Goal: Task Accomplishment & Management: Use online tool/utility

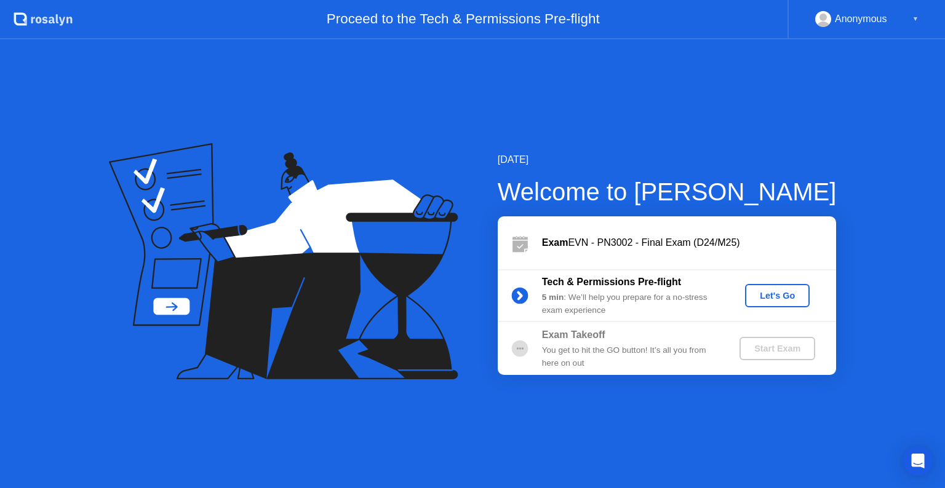
click at [772, 293] on div "Let's Go" at bounding box center [777, 296] width 55 height 10
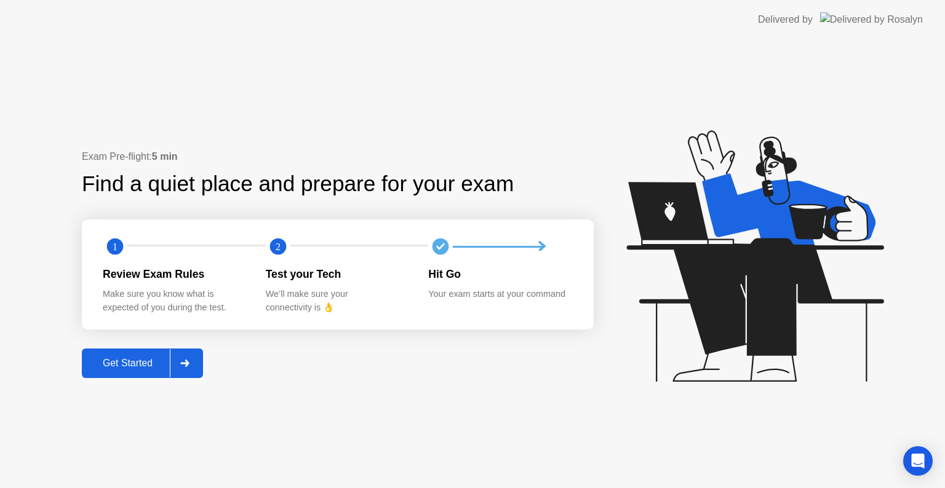
click at [140, 373] on button "Get Started" at bounding box center [142, 364] width 121 height 30
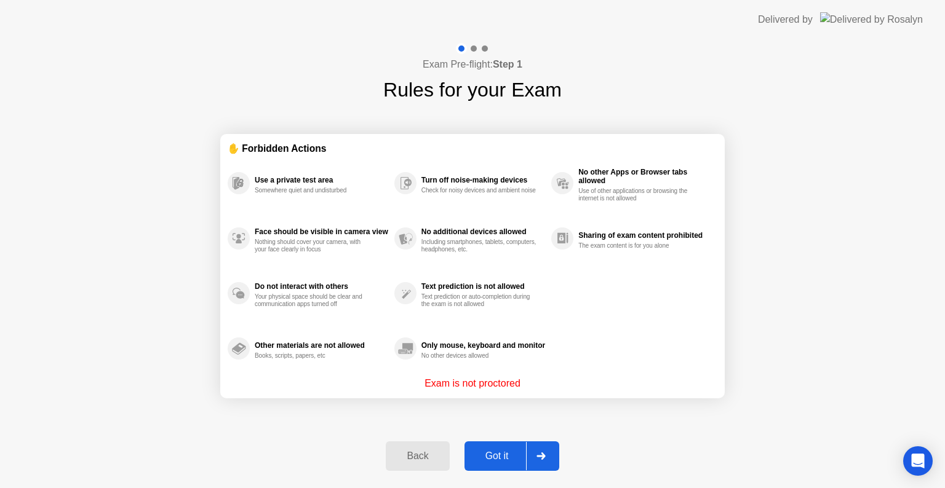
click at [518, 463] on button "Got it" at bounding box center [511, 457] width 95 height 30
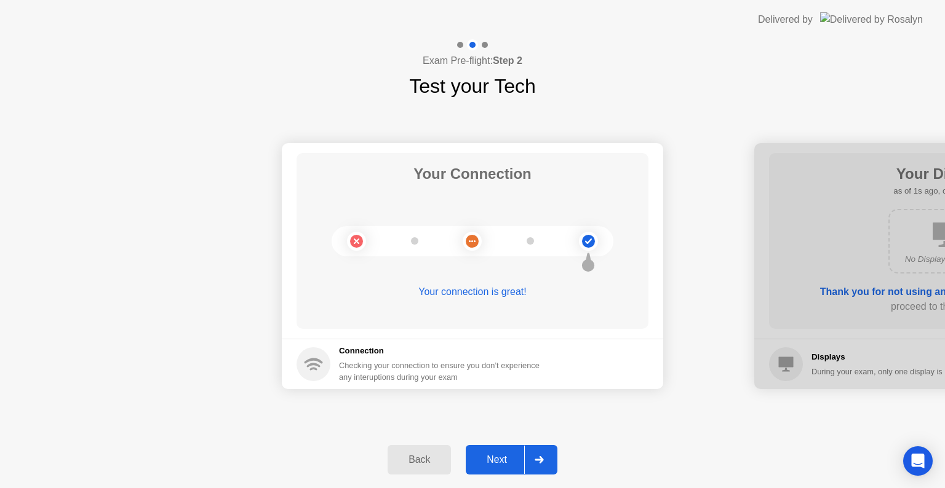
click at [522, 458] on div "Next" at bounding box center [496, 460] width 55 height 11
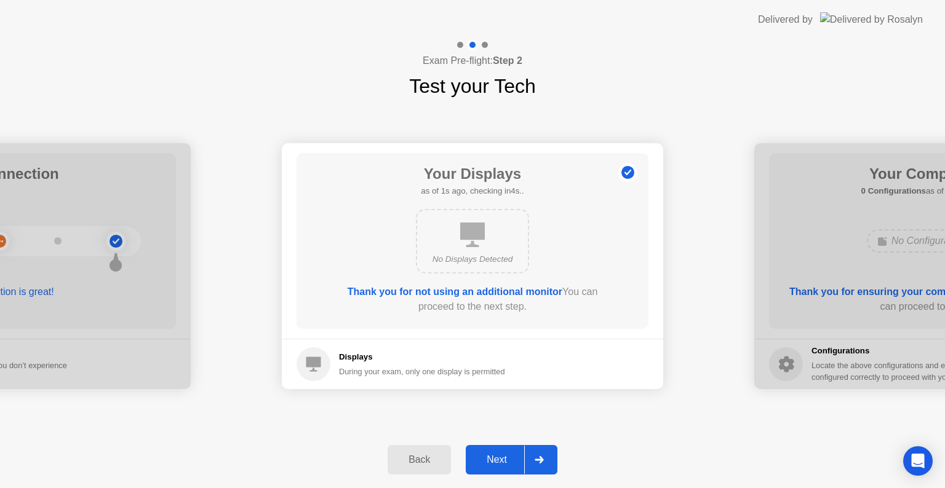
click at [522, 458] on div "Next" at bounding box center [496, 460] width 55 height 11
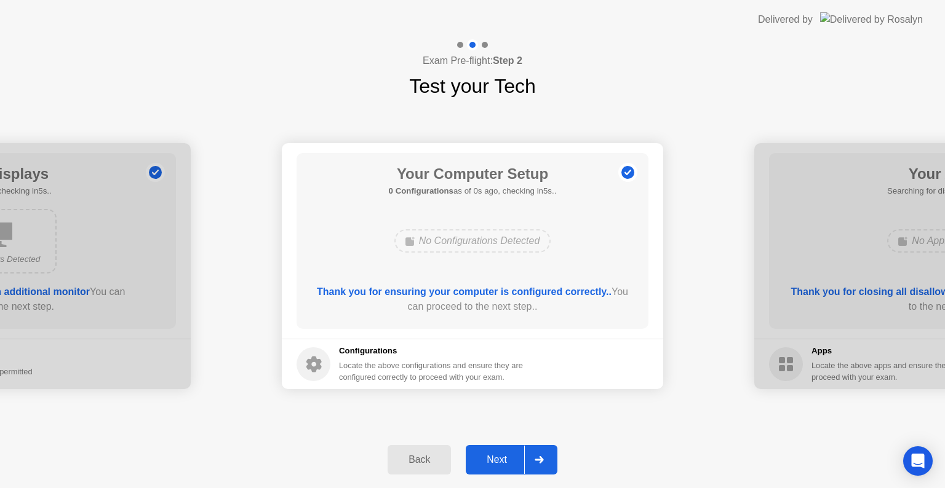
click at [522, 458] on div "Next" at bounding box center [496, 460] width 55 height 11
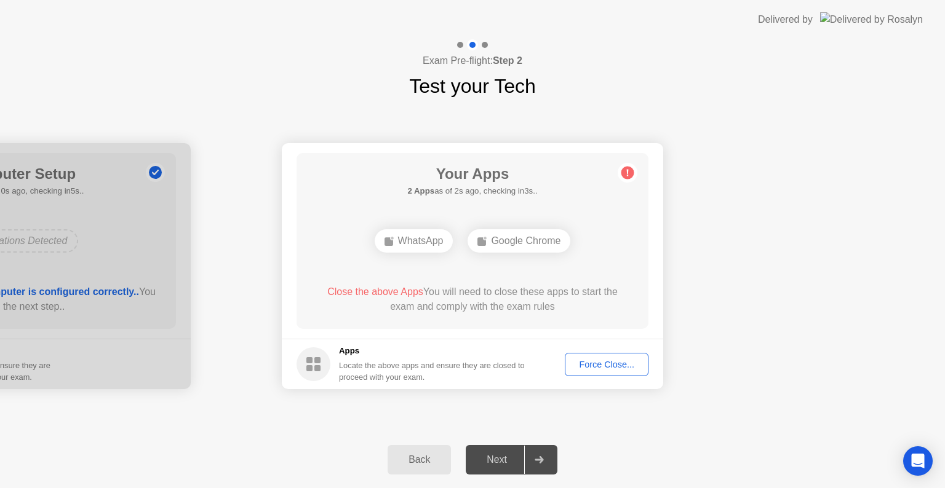
click at [606, 364] on div "Force Close..." at bounding box center [606, 365] width 75 height 10
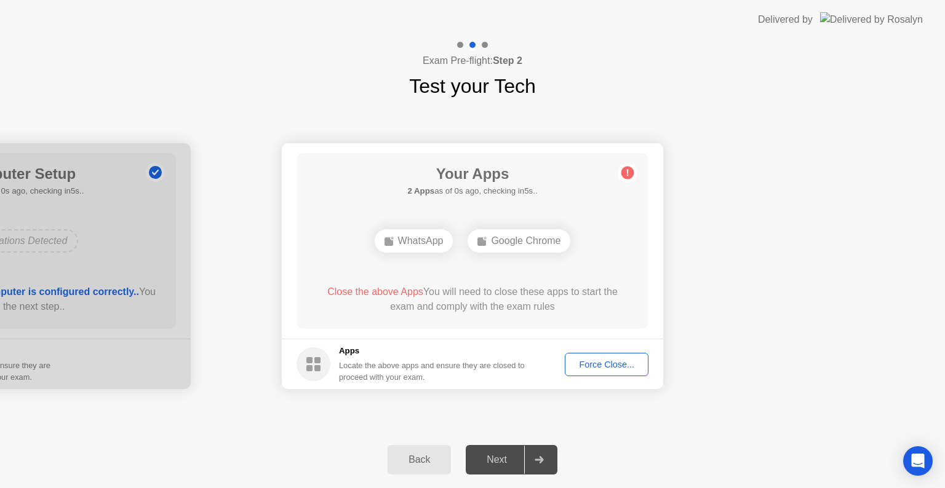
click at [603, 364] on div "Force Close..." at bounding box center [606, 365] width 75 height 10
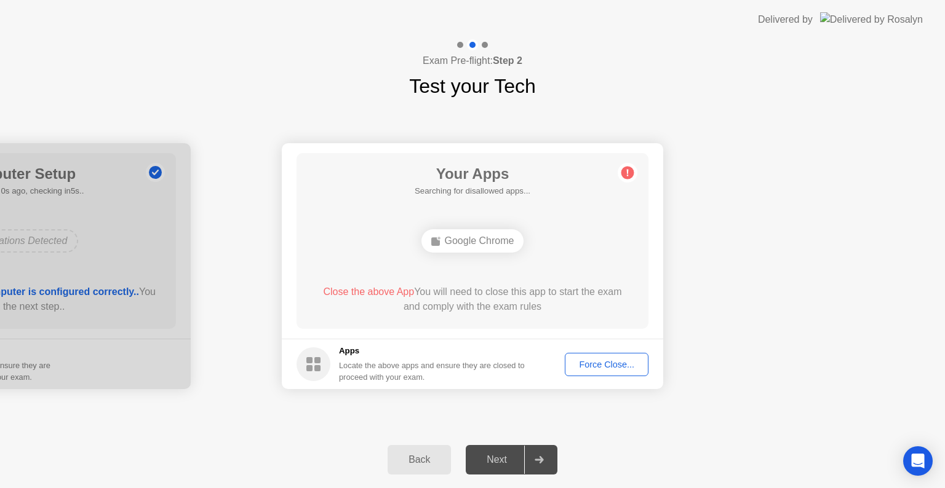
click at [610, 363] on div "Force Close..." at bounding box center [606, 365] width 75 height 10
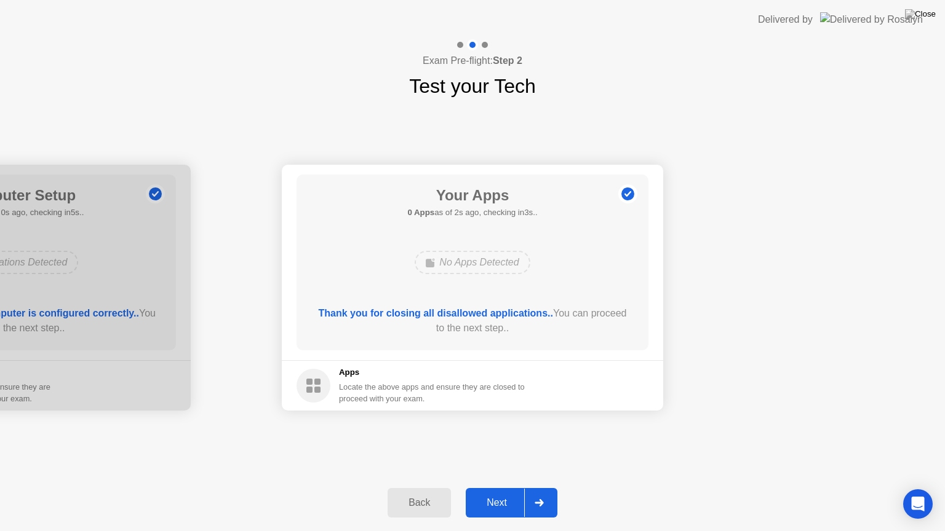
click at [498, 488] on div "Next" at bounding box center [496, 503] width 55 height 11
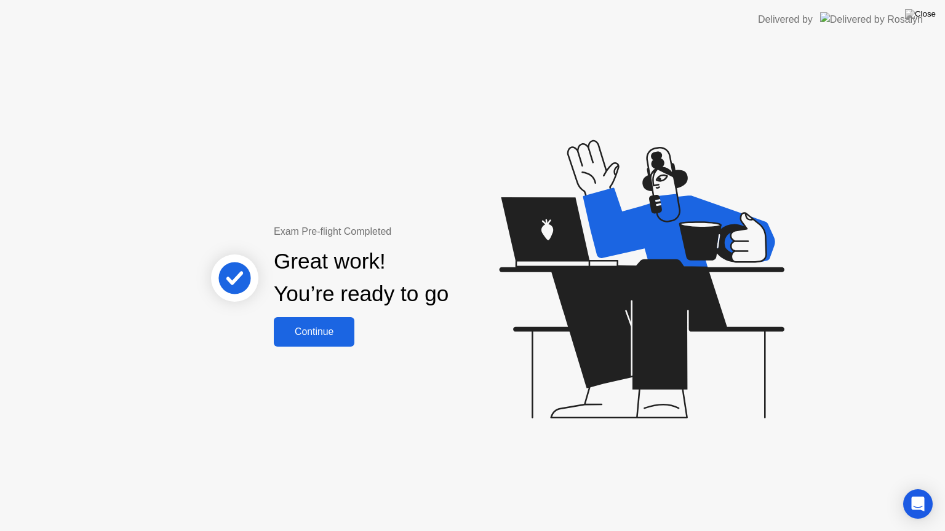
click at [341, 332] on div "Continue" at bounding box center [313, 332] width 73 height 11
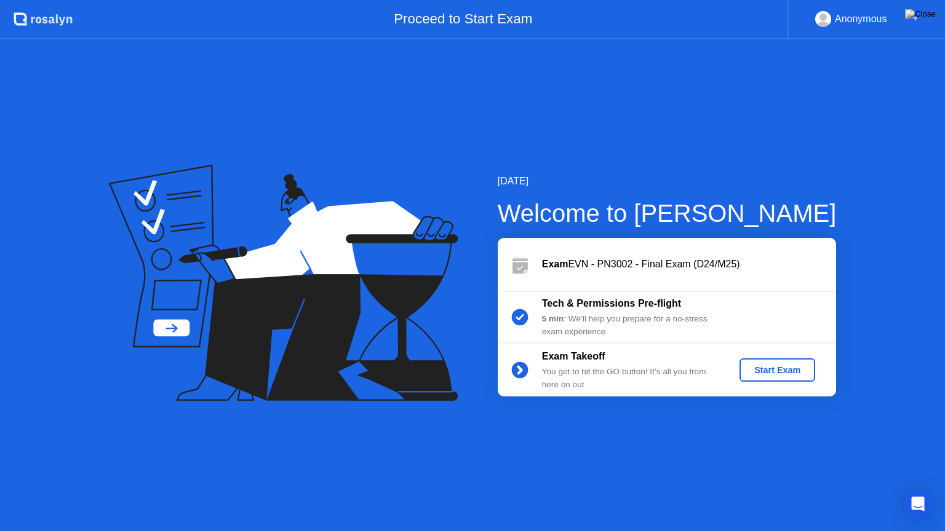
click at [770, 372] on div "Start Exam" at bounding box center [777, 370] width 66 height 10
